Goal: Task Accomplishment & Management: Manage account settings

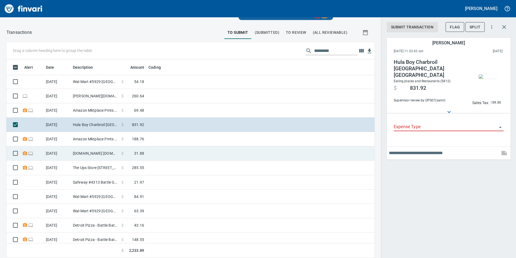
scroll to position [90, 0]
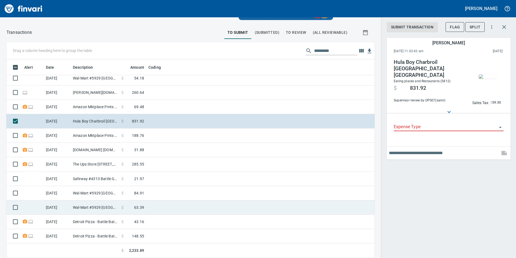
click at [62, 211] on td "[DATE]" at bounding box center [57, 207] width 27 height 14
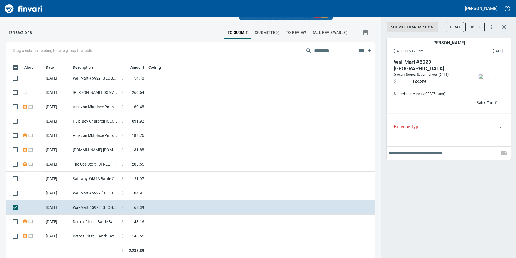
click at [482, 74] on img "button" at bounding box center [487, 76] width 17 height 4
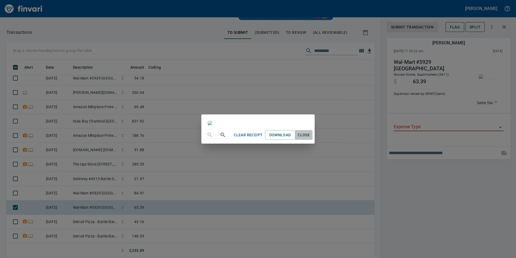
click at [310, 138] on span "Close" at bounding box center [303, 134] width 13 height 7
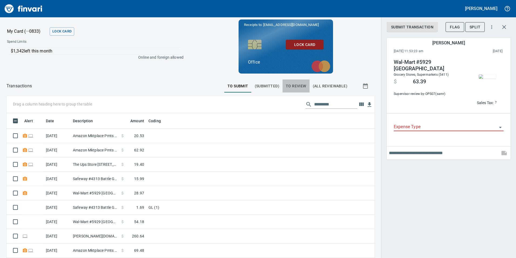
click at [295, 82] on button "To Review" at bounding box center [296, 85] width 27 height 13
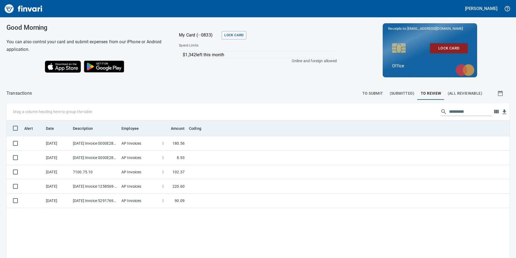
scroll to position [194, 495]
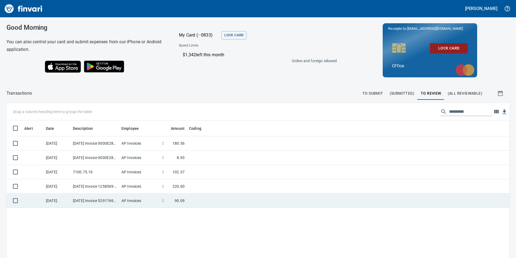
click at [125, 202] on td "AP Invoices" at bounding box center [139, 200] width 40 height 14
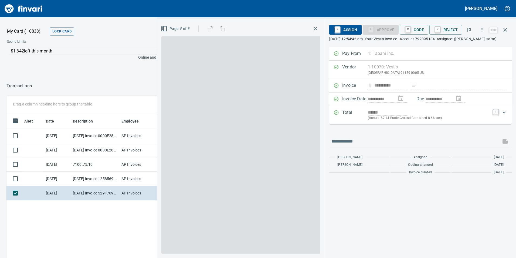
scroll to position [194, 360]
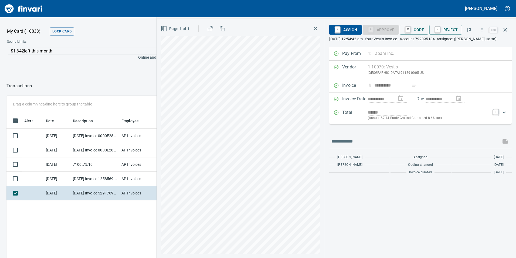
click at [419, 35] on div "R Assign A Approve C Code R Reject" at bounding box center [408, 30] width 159 height 12
click at [419, 33] on span "C Code" at bounding box center [414, 29] width 20 height 9
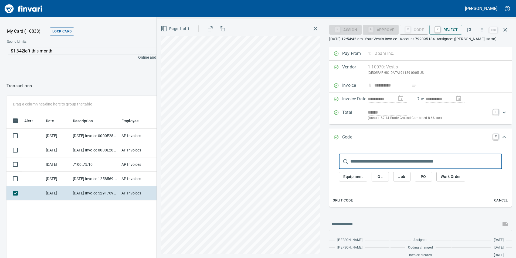
click at [384, 180] on span "GL" at bounding box center [380, 176] width 9 height 7
click at [381, 180] on span "GL" at bounding box center [380, 176] width 9 height 7
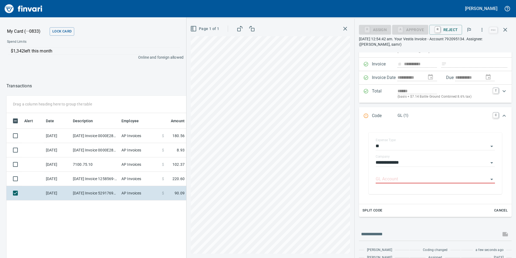
scroll to position [27, 0]
click at [382, 175] on input "GL Account" at bounding box center [432, 179] width 113 height 8
click at [405, 199] on div "7100.75.10: FA Supplies" at bounding box center [434, 192] width 114 height 17
click at [407, 195] on li "7100.75.10: FA Supplies" at bounding box center [434, 192] width 114 height 13
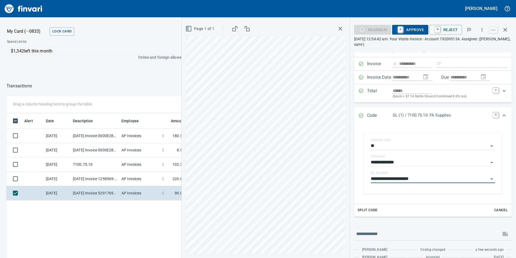
type input "**********"
click at [414, 31] on span "A Approve" at bounding box center [411, 29] width 28 height 9
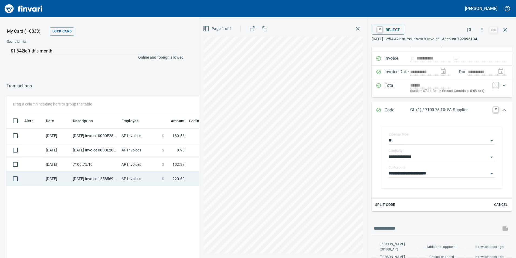
click at [92, 182] on td "[DATE] Invoice 1258569-0 from OPNW - Office Products Nationwide (1-29901)" at bounding box center [95, 178] width 49 height 14
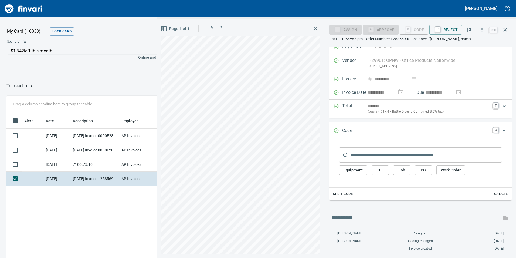
scroll to position [194, 360]
click at [384, 171] on span "GL" at bounding box center [380, 170] width 9 height 7
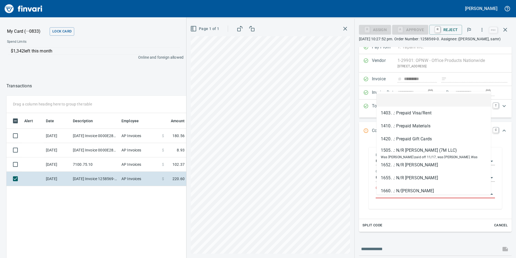
click at [384, 198] on input "GL Account" at bounding box center [432, 194] width 113 height 8
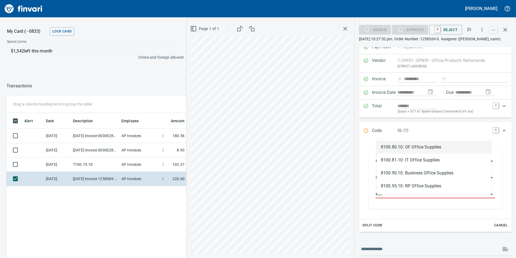
click at [422, 146] on li "8100.80.10: OF Office Supplies" at bounding box center [434, 146] width 114 height 13
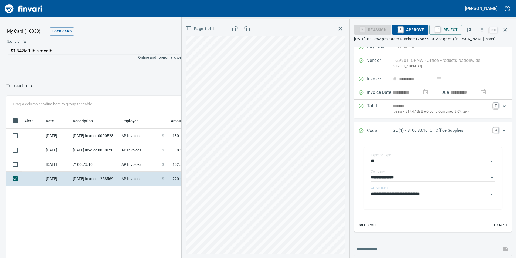
type input "**********"
click at [413, 27] on span "A Approve" at bounding box center [411, 29] width 28 height 9
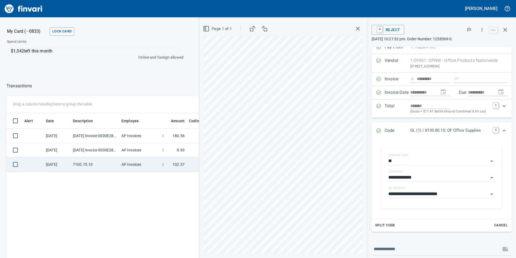
click at [111, 168] on td "7100.75.10" at bounding box center [95, 164] width 49 height 14
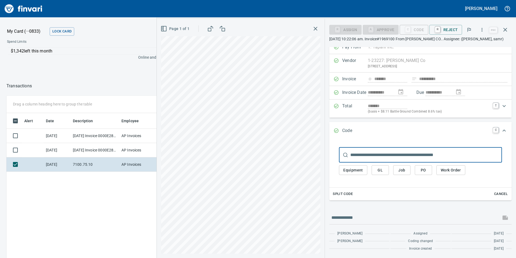
click at [385, 174] on button "GL" at bounding box center [380, 170] width 17 height 10
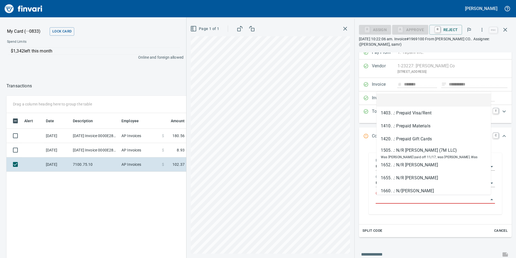
click at [386, 199] on input "GL Account" at bounding box center [432, 199] width 113 height 8
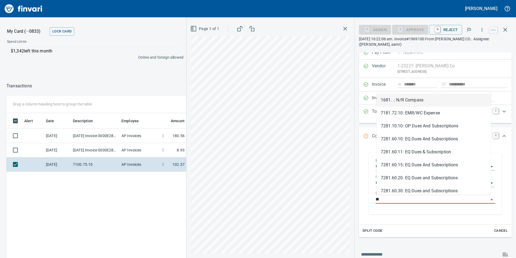
type input "*"
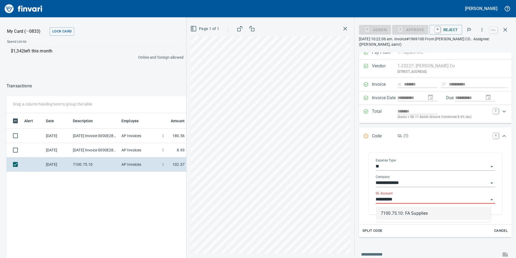
scroll to position [194, 360]
click at [404, 216] on li "7100.75.10: FA Supplies" at bounding box center [434, 213] width 114 height 13
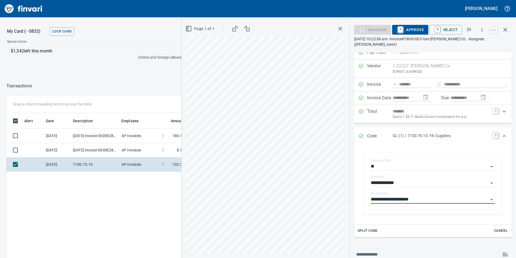
type input "**********"
click at [410, 26] on span "A Approve" at bounding box center [411, 29] width 28 height 9
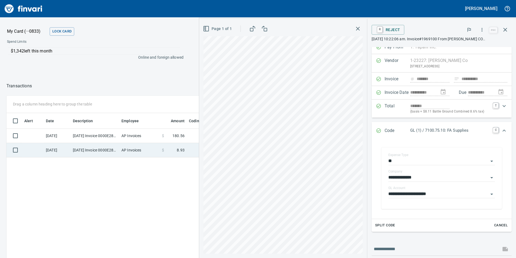
click at [57, 150] on td "[DATE]" at bounding box center [57, 150] width 27 height 14
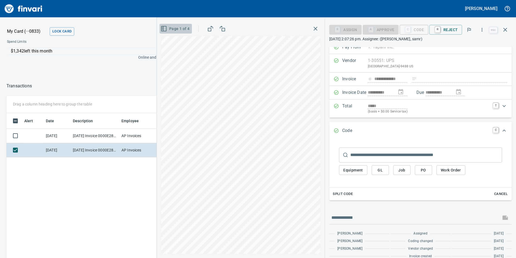
click at [164, 25] on button "Page 1 of 4" at bounding box center [176, 29] width 32 height 10
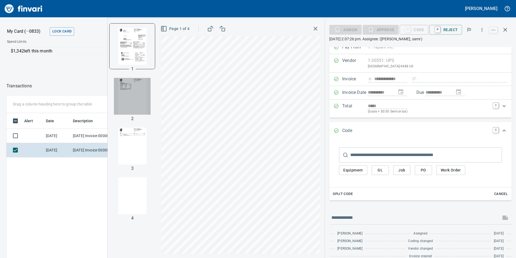
click at [121, 90] on img "button" at bounding box center [132, 96] width 37 height 37
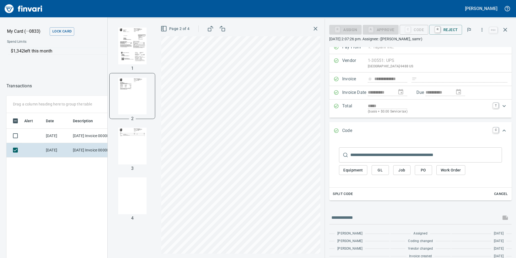
click at [127, 152] on img "button" at bounding box center [132, 145] width 37 height 37
click at [131, 191] on img "button" at bounding box center [132, 195] width 37 height 37
click at [141, 126] on div at bounding box center [132, 145] width 45 height 45
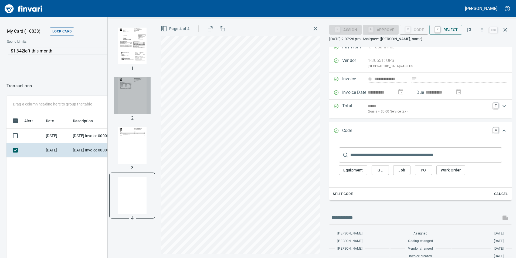
click at [132, 97] on img "button" at bounding box center [132, 95] width 37 height 37
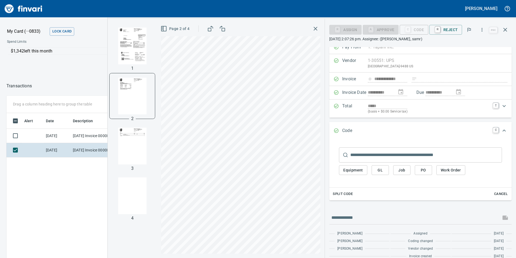
click at [131, 59] on img "button" at bounding box center [132, 46] width 37 height 37
click at [130, 117] on div "2" at bounding box center [132, 118] width 7 height 6
click at [133, 149] on img "button" at bounding box center [132, 145] width 37 height 37
click at [137, 109] on img "button" at bounding box center [132, 95] width 37 height 37
click at [74, 138] on td "[DATE] Invoice 0000E28842355 from UPS (1-30551)" at bounding box center [95, 135] width 49 height 14
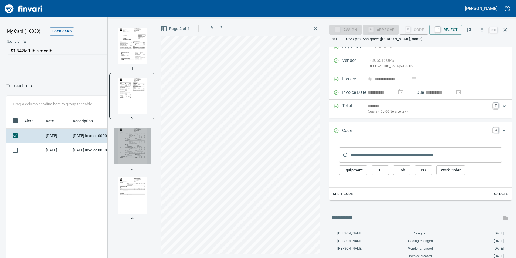
click at [143, 148] on img "button" at bounding box center [132, 145] width 37 height 37
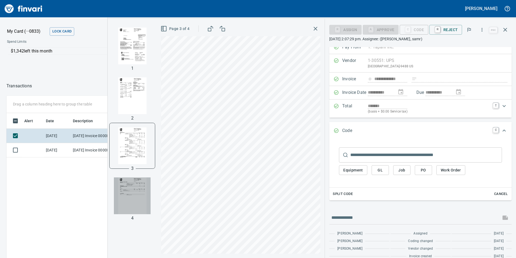
click at [129, 199] on img "button" at bounding box center [132, 195] width 37 height 37
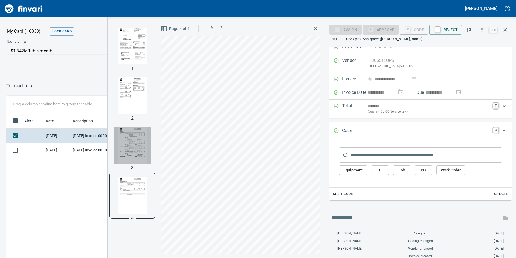
click at [133, 143] on img "button" at bounding box center [132, 145] width 37 height 37
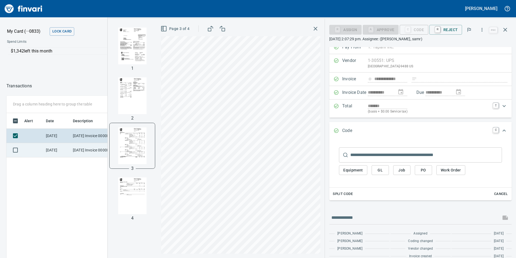
click at [62, 156] on td "[DATE]" at bounding box center [57, 150] width 27 height 14
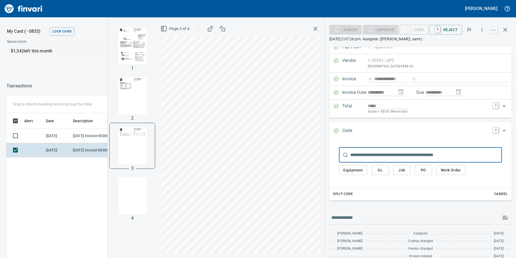
click at [131, 110] on img "button" at bounding box center [132, 95] width 37 height 37
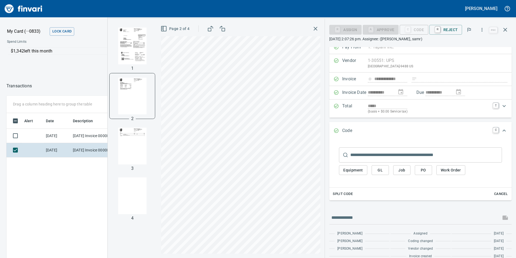
click at [128, 123] on div "1 2 3 4" at bounding box center [132, 138] width 49 height 239
click at [131, 134] on img "button" at bounding box center [132, 145] width 37 height 37
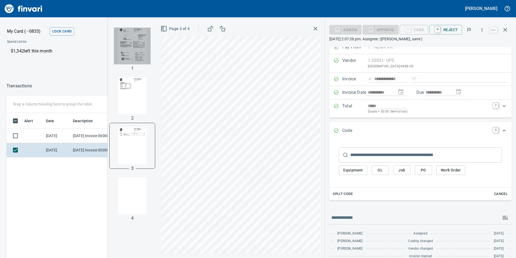
click at [130, 39] on img "button" at bounding box center [132, 46] width 37 height 37
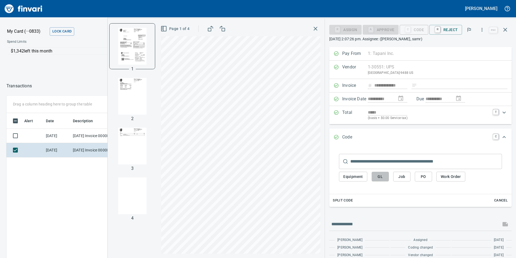
click at [383, 177] on span "GL" at bounding box center [380, 176] width 9 height 7
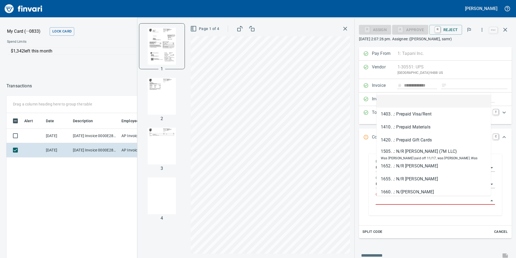
scroll to position [194, 360]
click at [391, 199] on input "GL Account" at bounding box center [432, 201] width 113 height 8
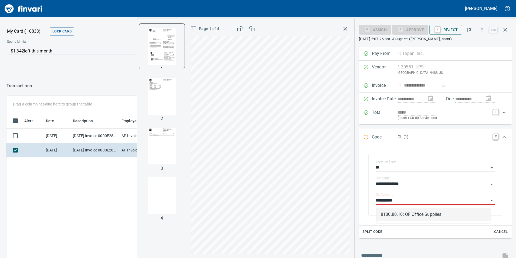
click at [400, 218] on li "8100.80.10: OF Office Supplies" at bounding box center [434, 214] width 114 height 13
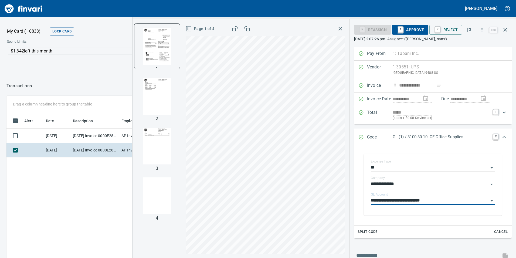
type input "**********"
click at [414, 35] on div "R Reassign A Approve R Reject" at bounding box center [421, 30] width 134 height 12
drag, startPoint x: 412, startPoint y: 30, endPoint x: 400, endPoint y: 33, distance: 12.3
click at [411, 30] on span "A Approve" at bounding box center [411, 29] width 28 height 9
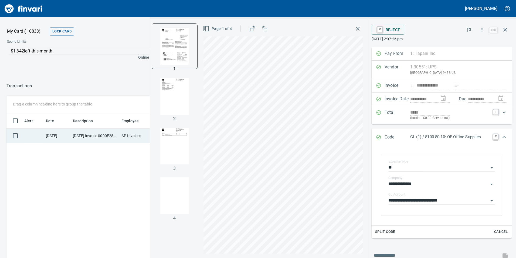
click at [105, 136] on td "[DATE] Invoice 0000E28842355 from UPS (1-30551)" at bounding box center [95, 135] width 49 height 14
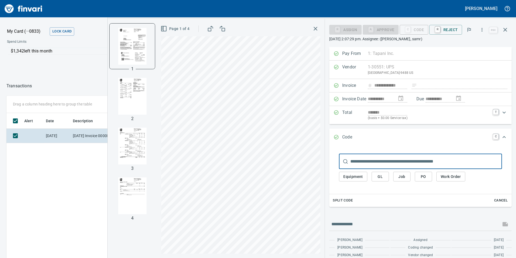
click at [124, 137] on img "button" at bounding box center [132, 145] width 37 height 37
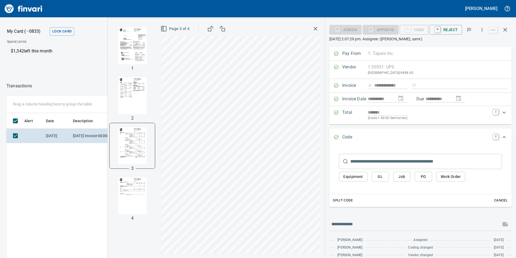
click at [120, 93] on img "button" at bounding box center [132, 95] width 37 height 37
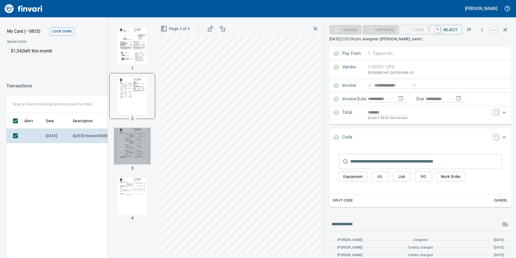
click at [136, 151] on img "button" at bounding box center [132, 145] width 37 height 37
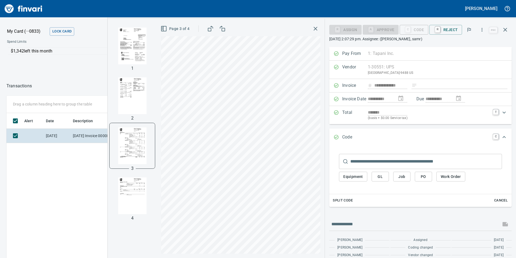
click at [379, 176] on span "GL" at bounding box center [380, 176] width 9 height 7
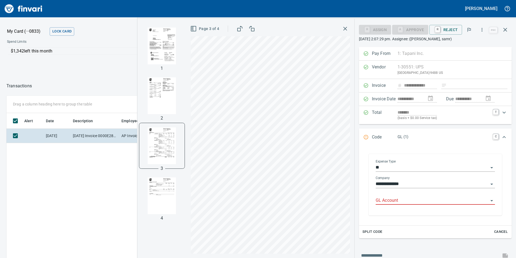
drag, startPoint x: 378, startPoint y: 204, endPoint x: 382, endPoint y: 200, distance: 5.7
click at [378, 204] on div at bounding box center [435, 201] width 119 height 8
click at [411, 215] on li "8100.80.10: OF Office Supplies" at bounding box center [434, 214] width 114 height 13
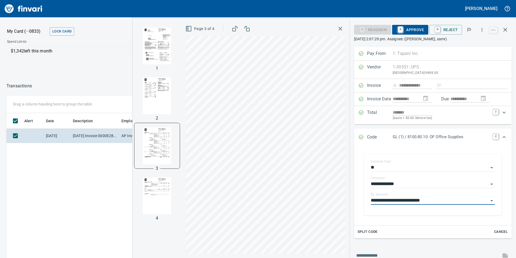
type input "**********"
click at [417, 29] on span "A Approve" at bounding box center [411, 29] width 28 height 9
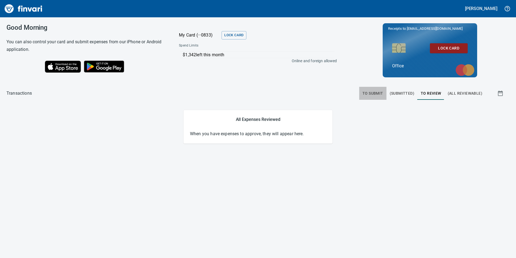
click at [372, 90] on button "To Submit" at bounding box center [372, 93] width 27 height 13
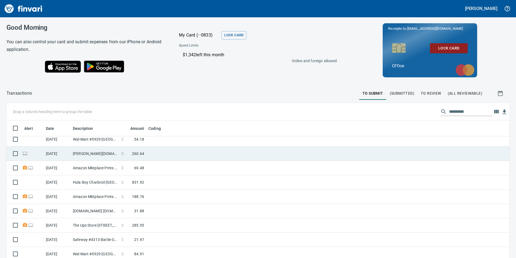
scroll to position [61, 0]
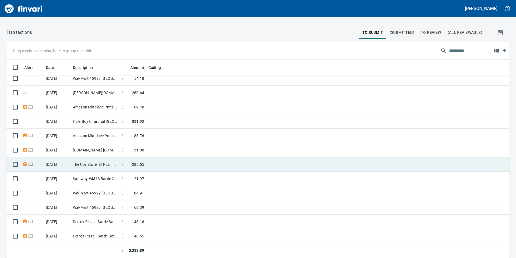
click at [109, 164] on td "The Ups Store [STREET_ADDRESS]" at bounding box center [95, 164] width 49 height 14
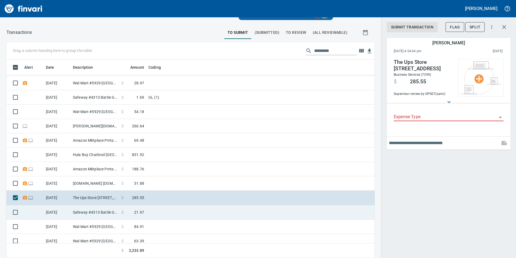
scroll to position [90, 0]
